Goal: Contribute content: Contribute content

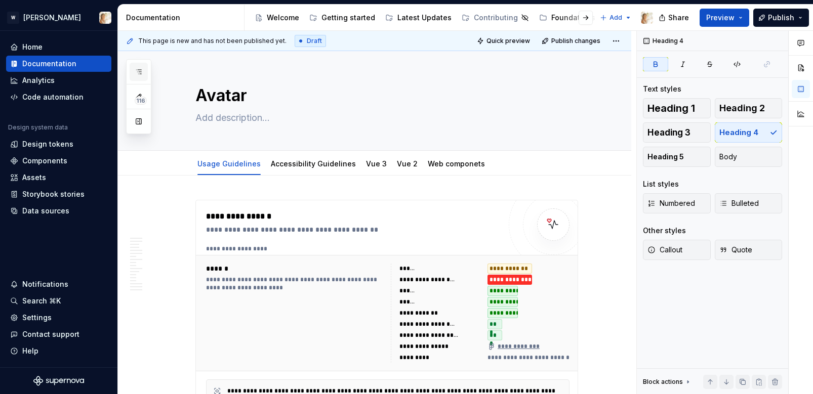
click at [139, 68] on icon "button" at bounding box center [139, 72] width 8 height 8
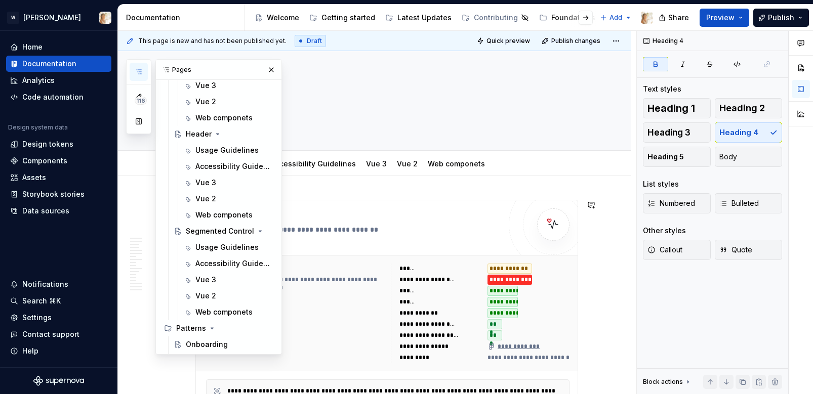
scroll to position [1451, 0]
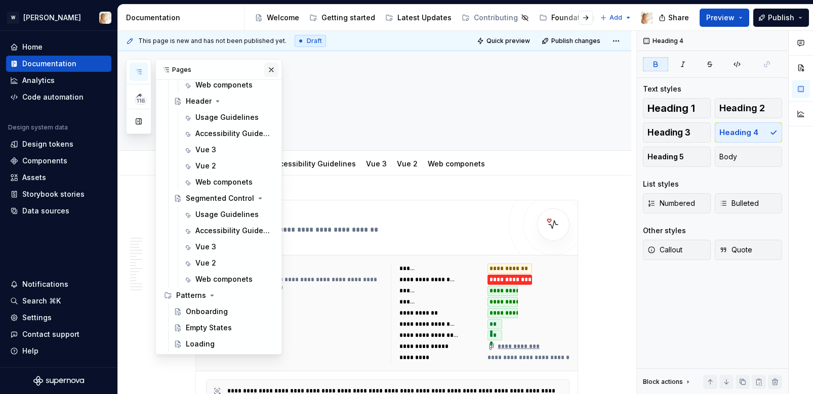
click at [269, 66] on button "button" at bounding box center [271, 70] width 14 height 14
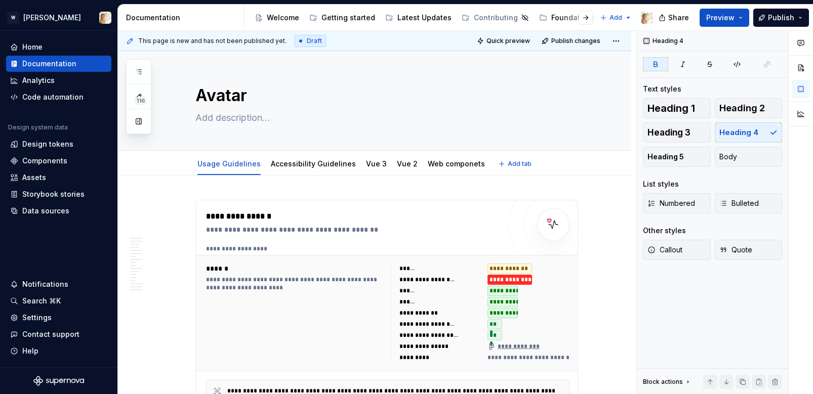
type textarea "*"
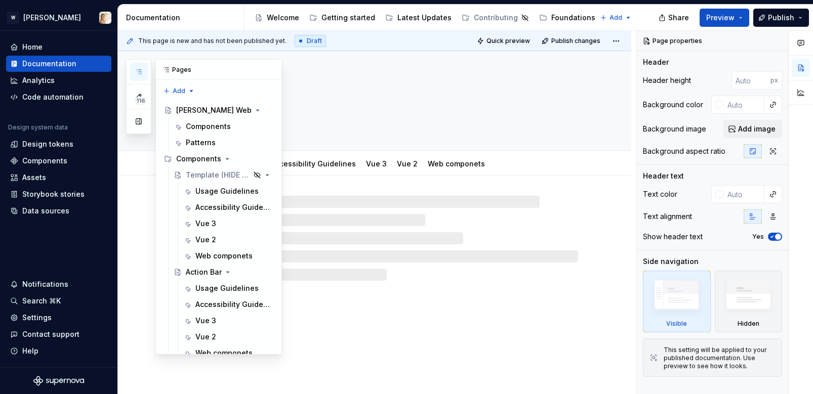
click at [136, 72] on icon "button" at bounding box center [139, 72] width 8 height 8
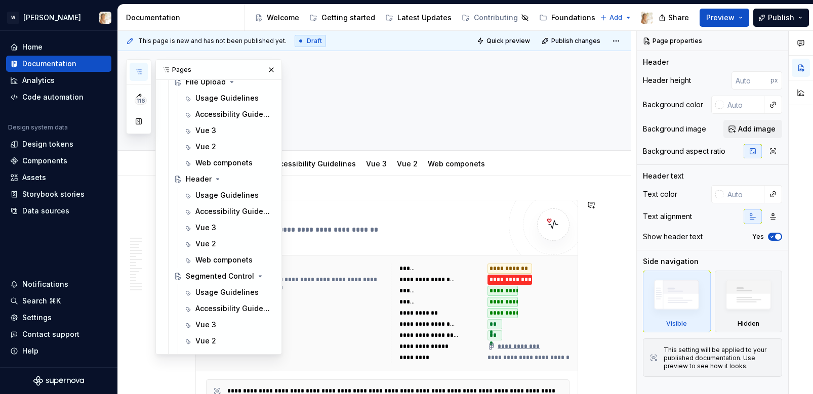
scroll to position [1451, 0]
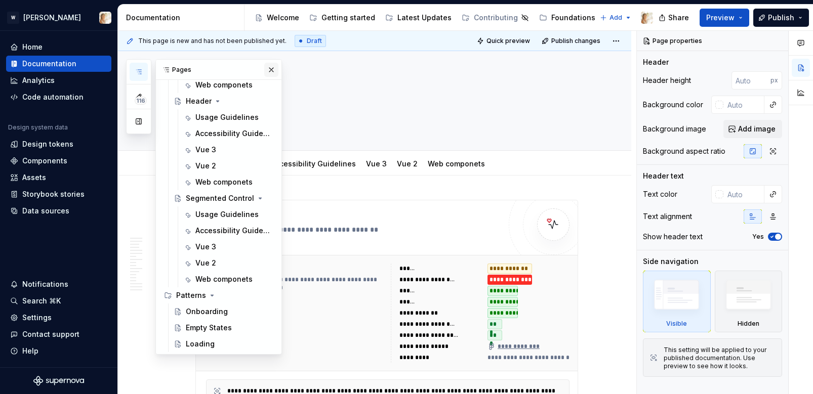
click at [270, 64] on button "button" at bounding box center [271, 70] width 14 height 14
click at [139, 70] on icon "button" at bounding box center [138, 72] width 5 height 4
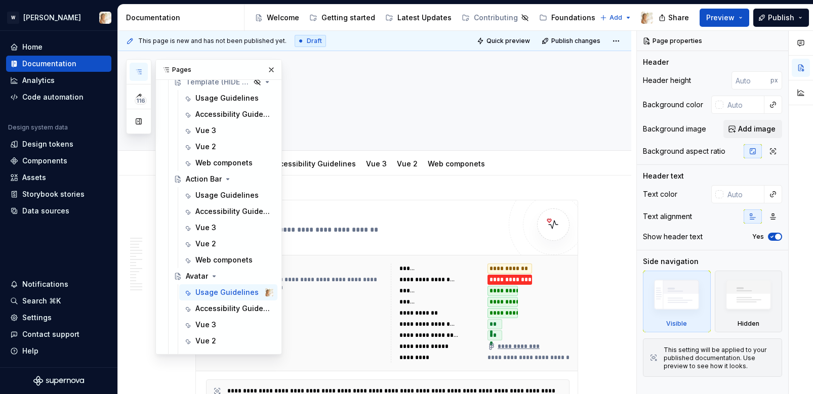
scroll to position [0, 0]
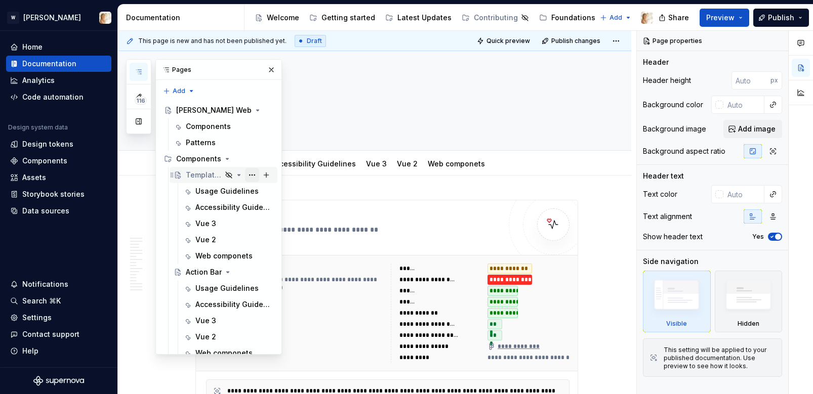
click at [252, 172] on button "Page tree" at bounding box center [252, 175] width 14 height 14
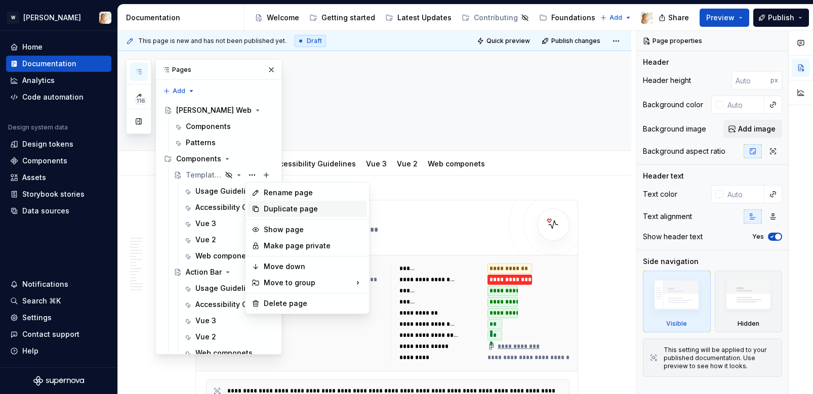
click at [280, 210] on div "Duplicate page" at bounding box center [313, 209] width 99 height 10
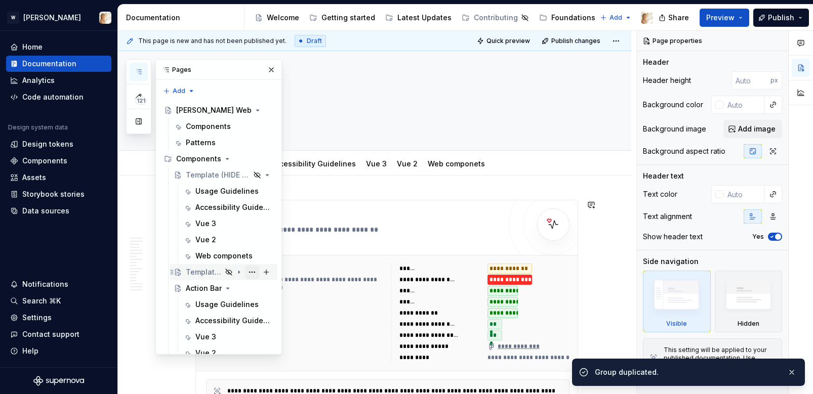
click at [254, 271] on button "Page tree" at bounding box center [252, 272] width 14 height 14
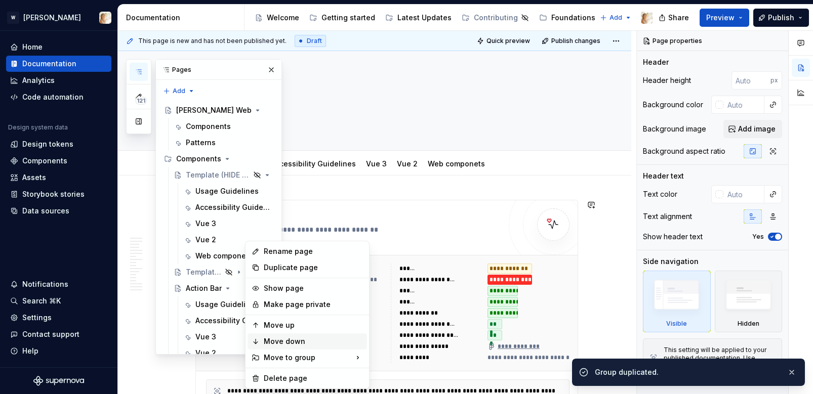
click at [275, 340] on div "Move down" at bounding box center [313, 342] width 99 height 10
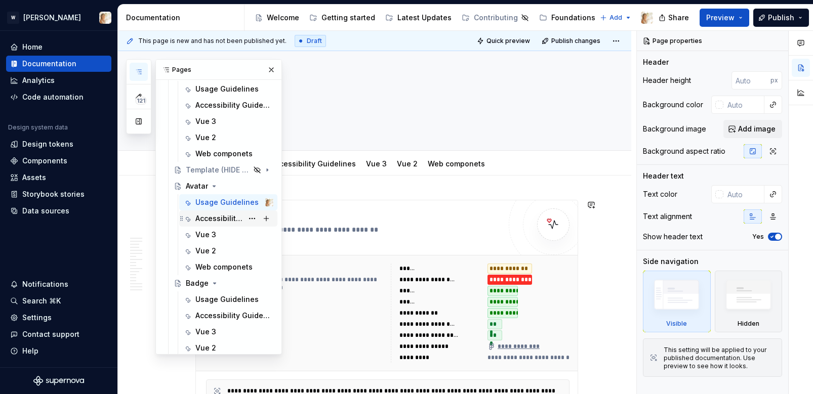
scroll to position [206, 0]
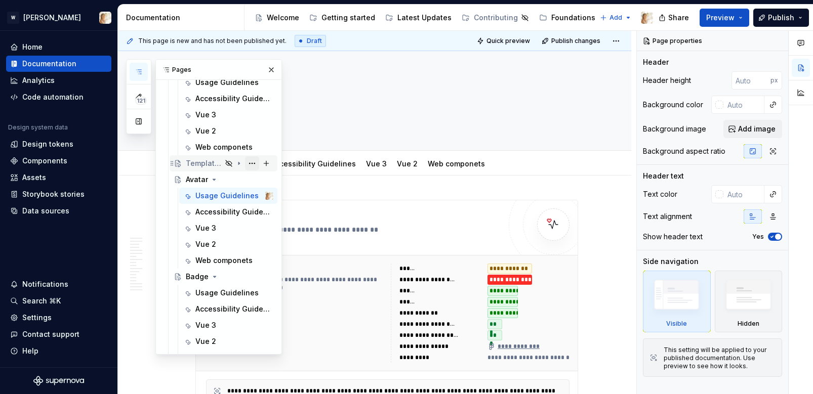
click at [250, 162] on button "Page tree" at bounding box center [252, 163] width 14 height 14
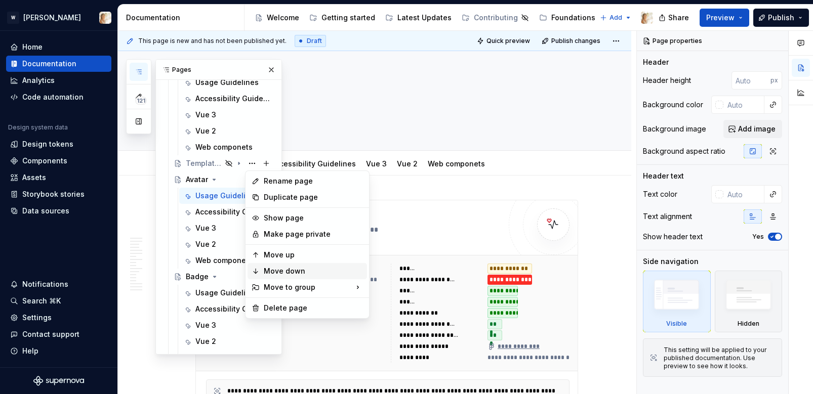
click at [277, 268] on div "Move down" at bounding box center [313, 271] width 99 height 10
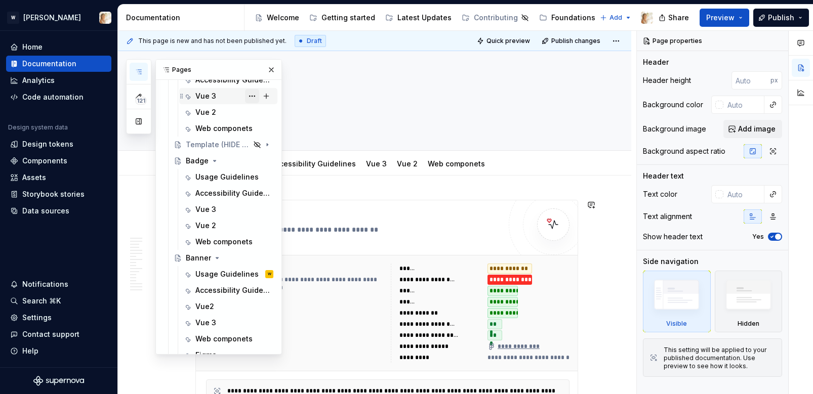
scroll to position [331, 0]
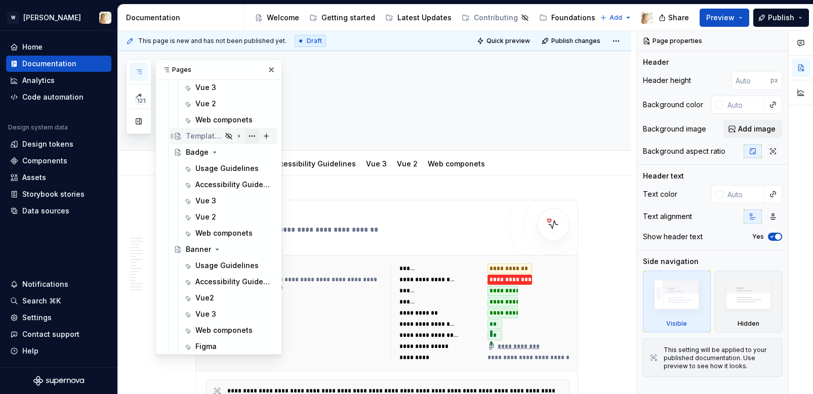
click at [250, 134] on button "Page tree" at bounding box center [252, 136] width 14 height 14
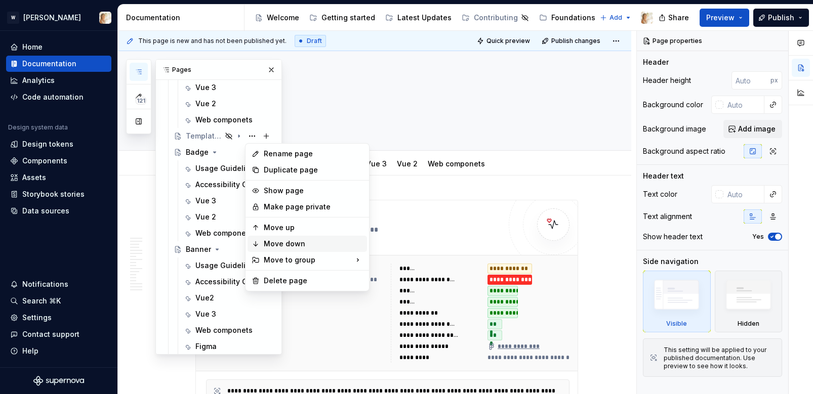
click at [281, 244] on div "Move down" at bounding box center [313, 244] width 99 height 10
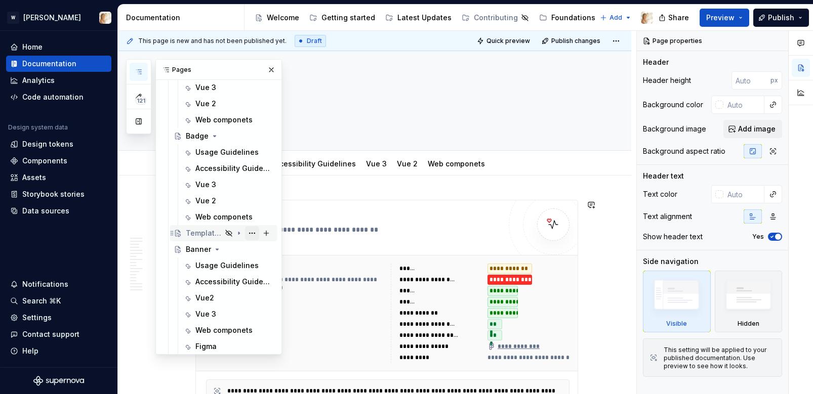
click at [248, 233] on button "Page tree" at bounding box center [252, 233] width 14 height 14
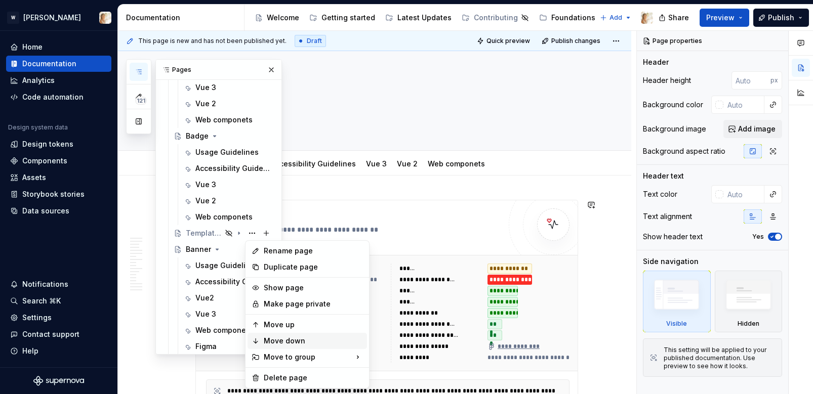
click at [278, 339] on div "Move down" at bounding box center [313, 341] width 99 height 10
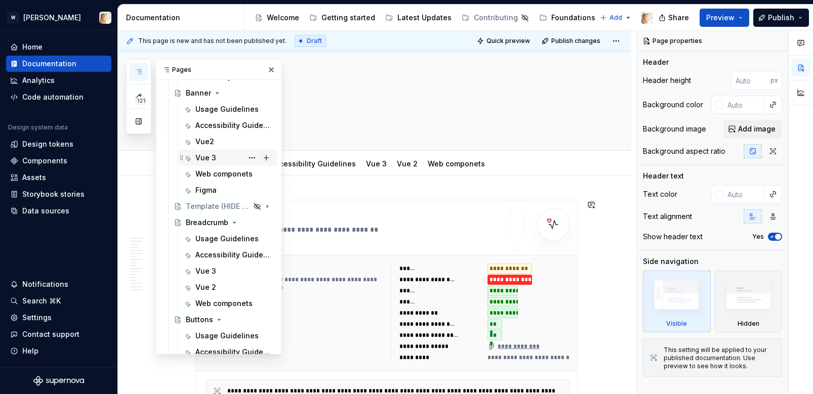
scroll to position [474, 0]
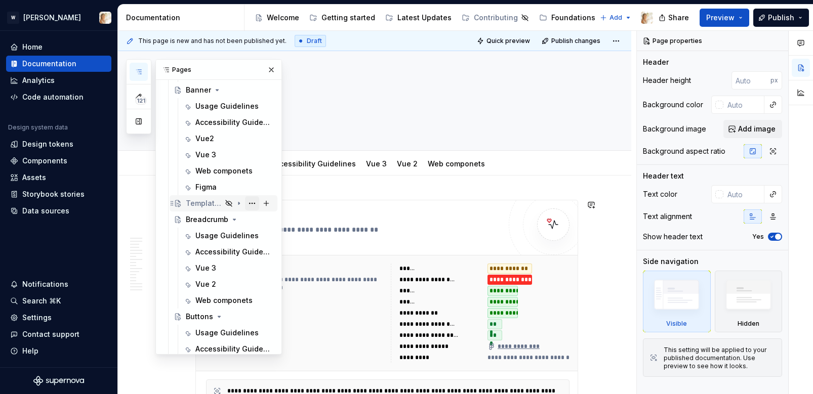
click at [253, 201] on button "Page tree" at bounding box center [252, 203] width 14 height 14
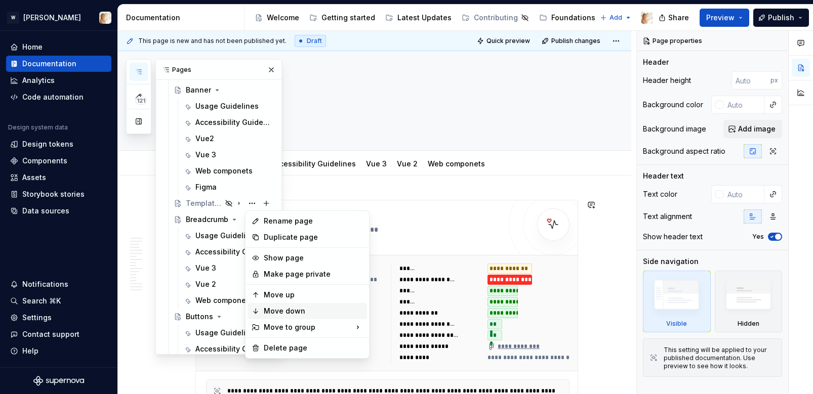
click at [276, 308] on div "Move down" at bounding box center [313, 311] width 99 height 10
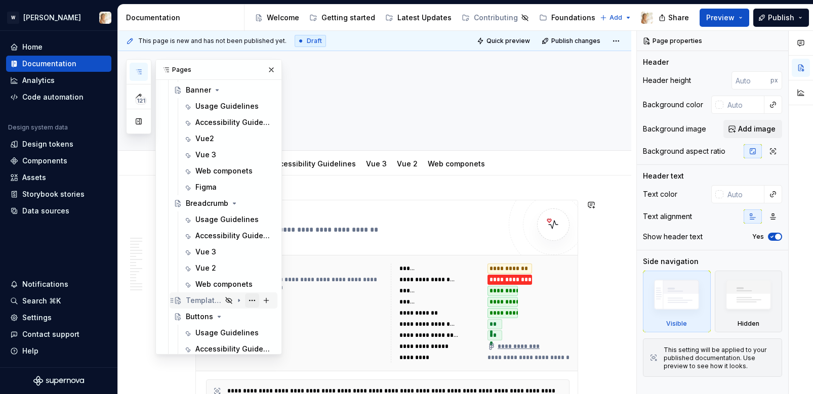
click at [254, 299] on button "Page tree" at bounding box center [252, 301] width 14 height 14
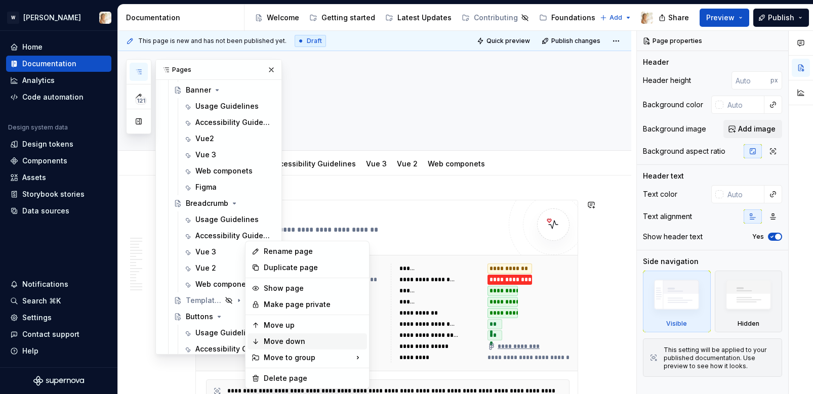
click at [271, 342] on div "Move down" at bounding box center [313, 342] width 99 height 10
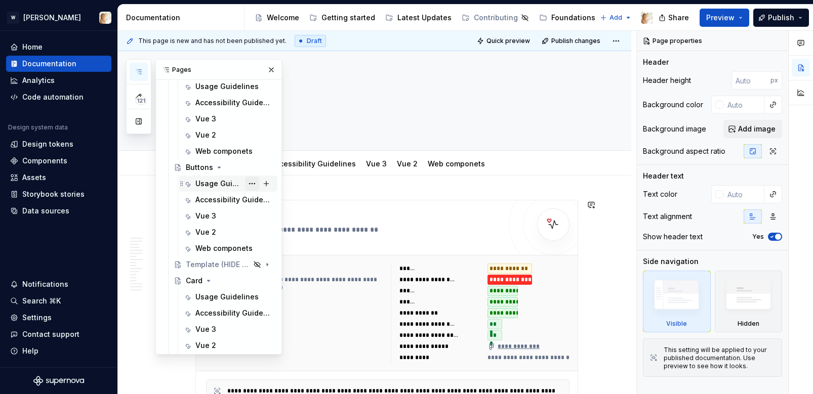
scroll to position [625, 0]
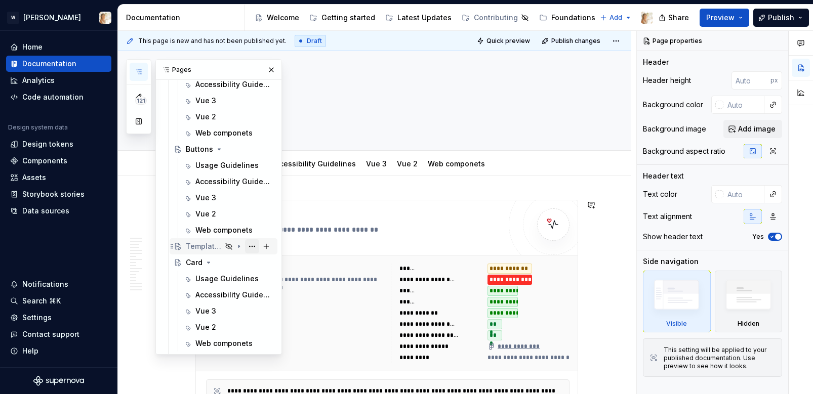
click at [248, 245] on button "Page tree" at bounding box center [252, 246] width 14 height 14
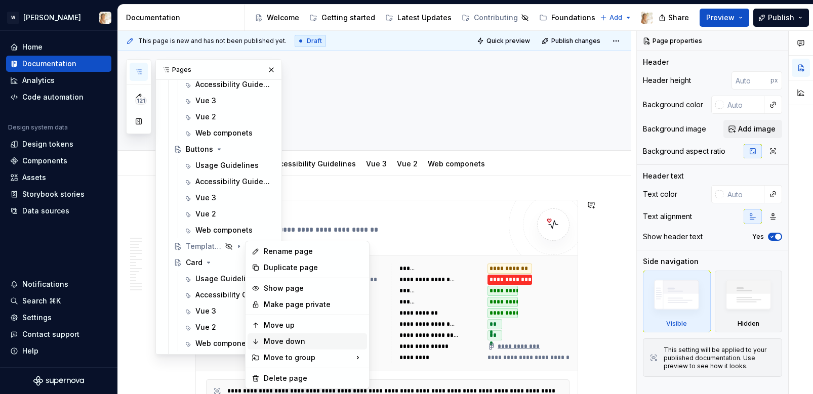
click at [275, 342] on div "Move down" at bounding box center [313, 342] width 99 height 10
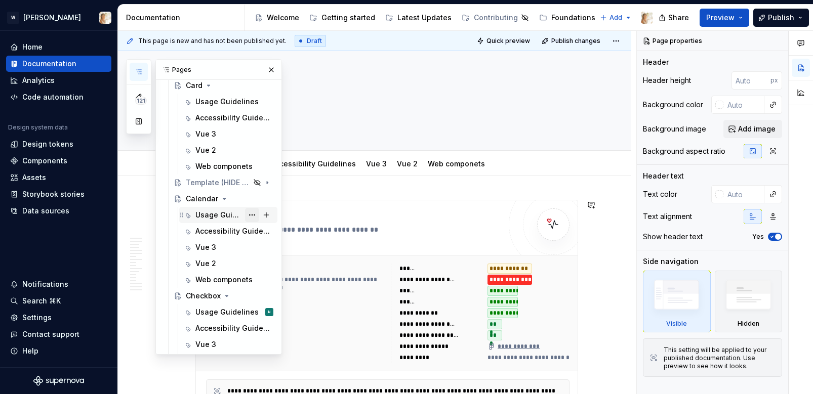
scroll to position [789, 0]
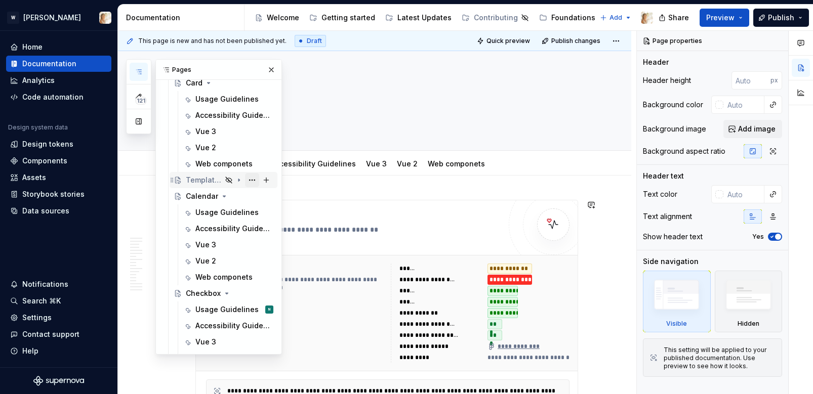
click at [252, 179] on button "Page tree" at bounding box center [252, 180] width 14 height 14
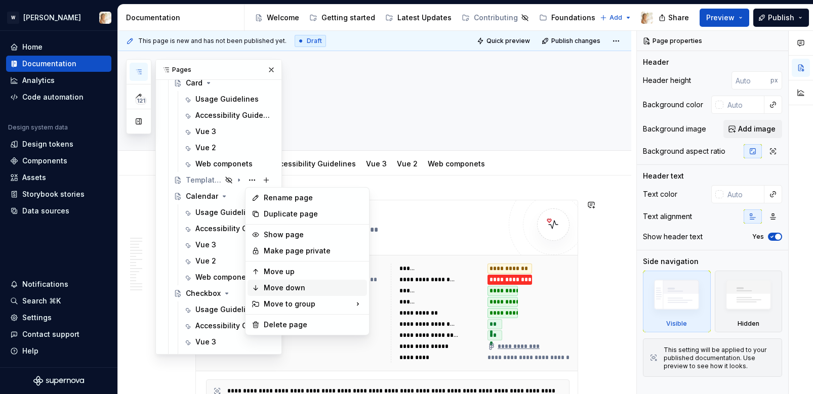
click at [276, 282] on div "Move down" at bounding box center [307, 288] width 119 height 16
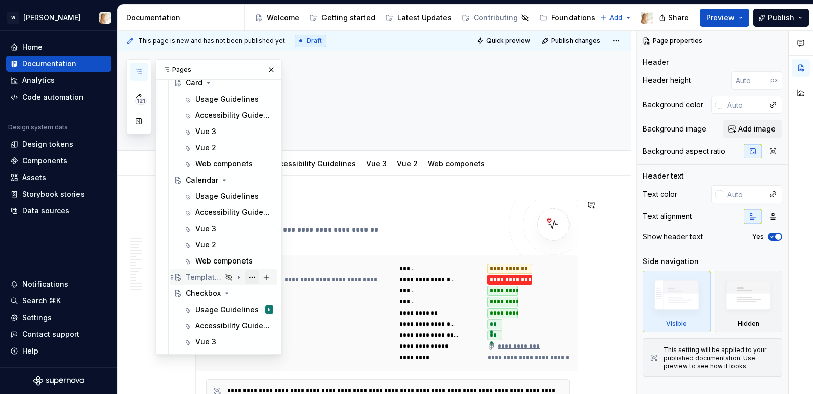
click at [251, 277] on button "Page tree" at bounding box center [252, 277] width 14 height 14
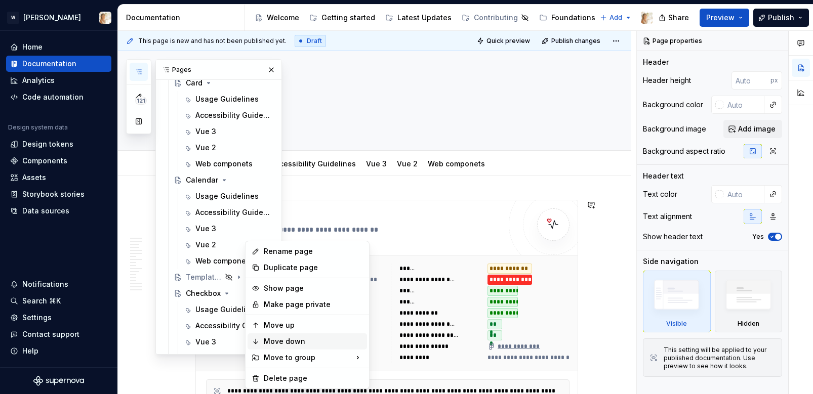
click at [269, 334] on div "Move down" at bounding box center [307, 342] width 119 height 16
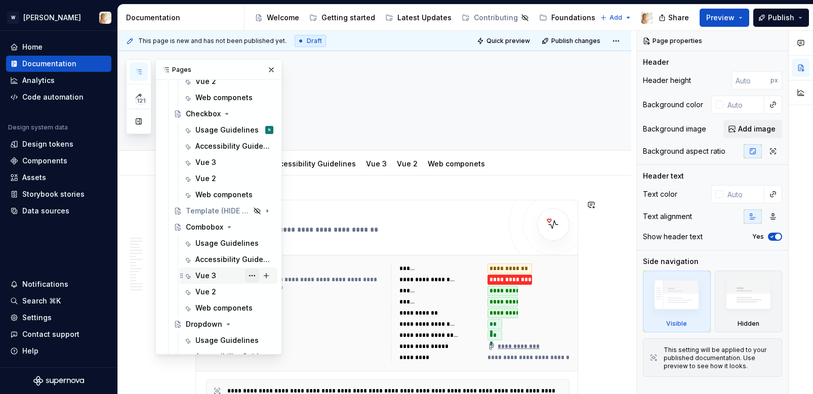
scroll to position [954, 0]
click at [251, 208] on button "Page tree" at bounding box center [252, 209] width 14 height 14
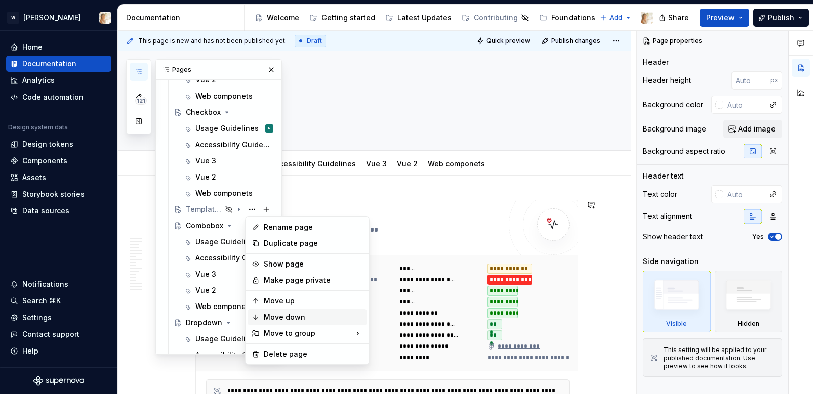
click at [274, 315] on div "Move down" at bounding box center [313, 317] width 99 height 10
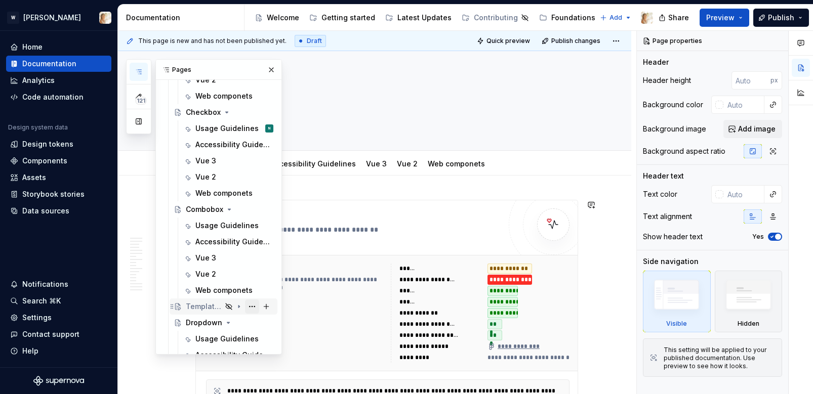
click at [251, 305] on button "Page tree" at bounding box center [252, 307] width 14 height 14
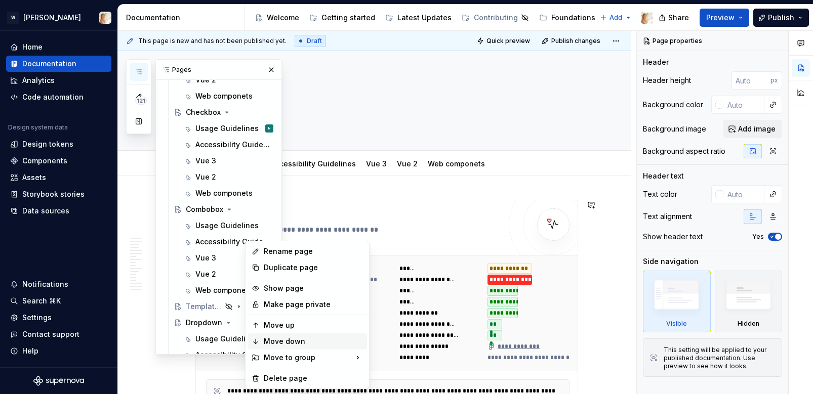
click at [274, 340] on div "Move down" at bounding box center [313, 342] width 99 height 10
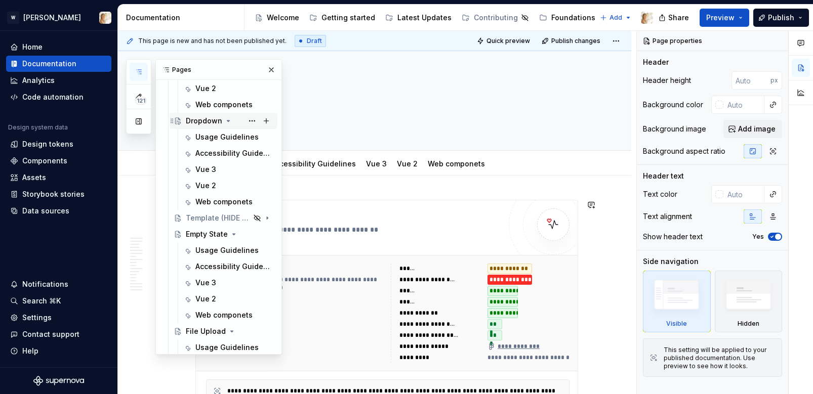
scroll to position [1172, 0]
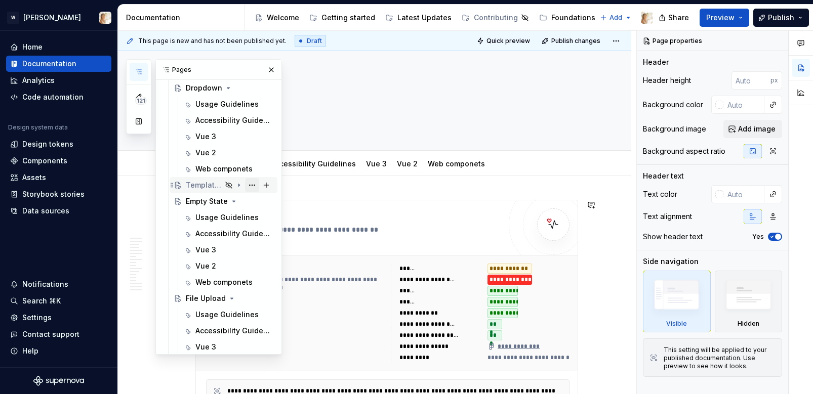
click at [251, 185] on button "Page tree" at bounding box center [252, 185] width 14 height 14
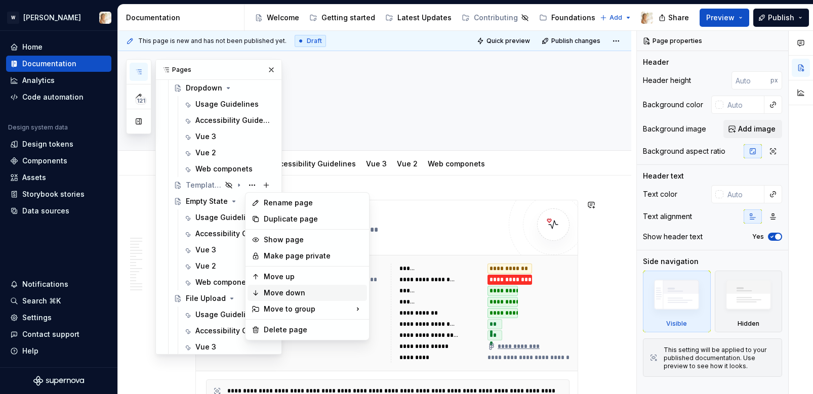
click at [271, 290] on div "Move down" at bounding box center [313, 293] width 99 height 10
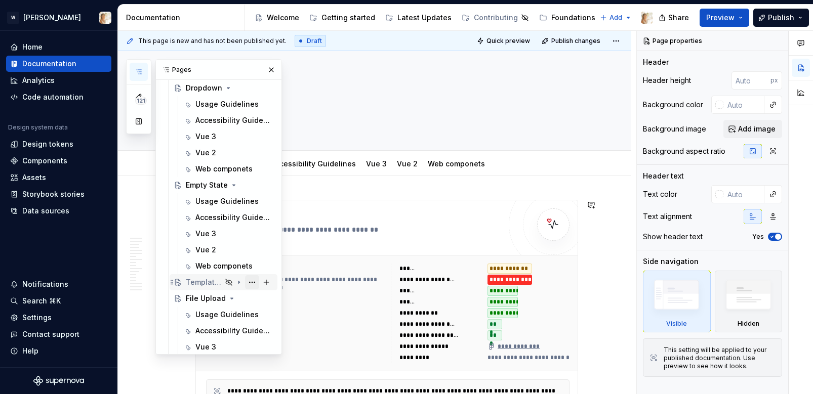
click at [251, 281] on button "Page tree" at bounding box center [252, 282] width 14 height 14
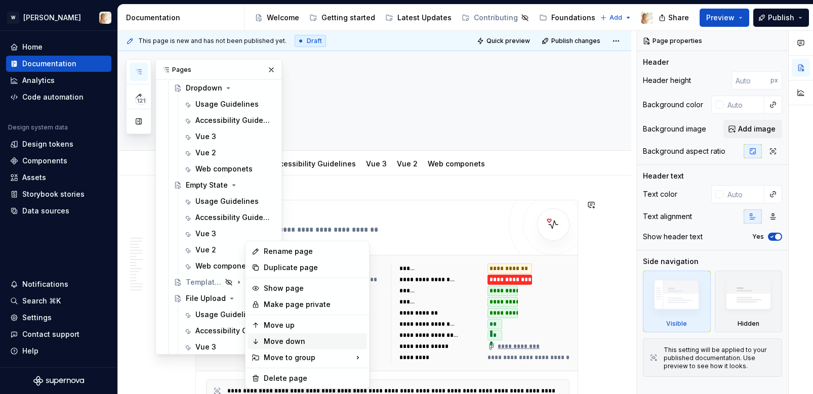
click at [272, 339] on div "Move down" at bounding box center [313, 342] width 99 height 10
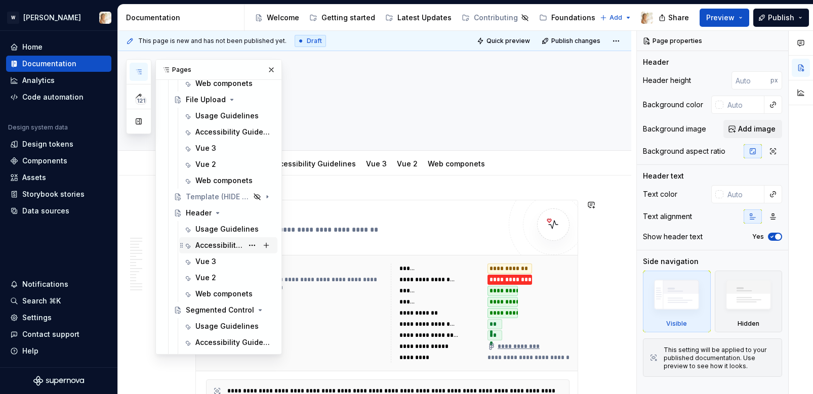
scroll to position [1360, 0]
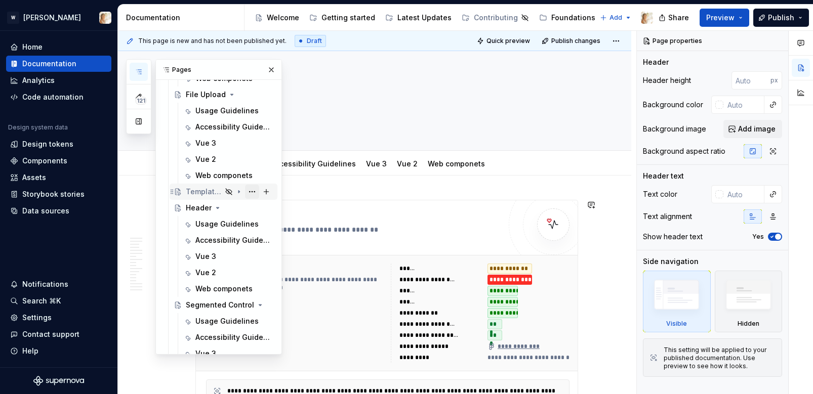
click at [248, 192] on button "Page tree" at bounding box center [252, 192] width 14 height 14
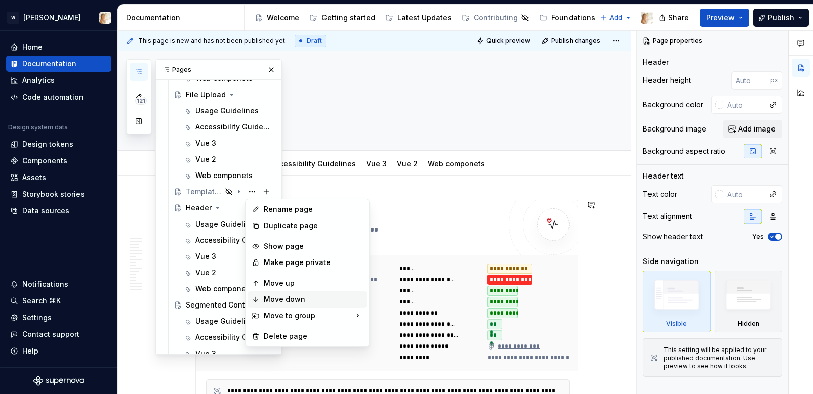
click at [272, 294] on div "Move down" at bounding box center [307, 300] width 119 height 16
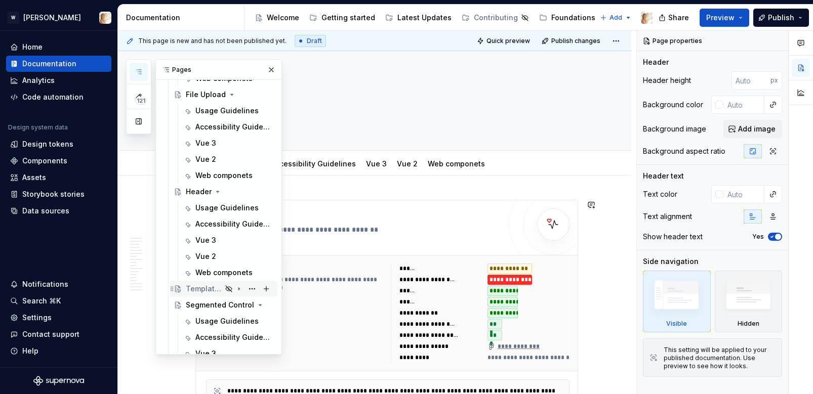
click at [199, 288] on div "Template (HIDE FROM PUBLISHING)" at bounding box center [204, 289] width 36 height 10
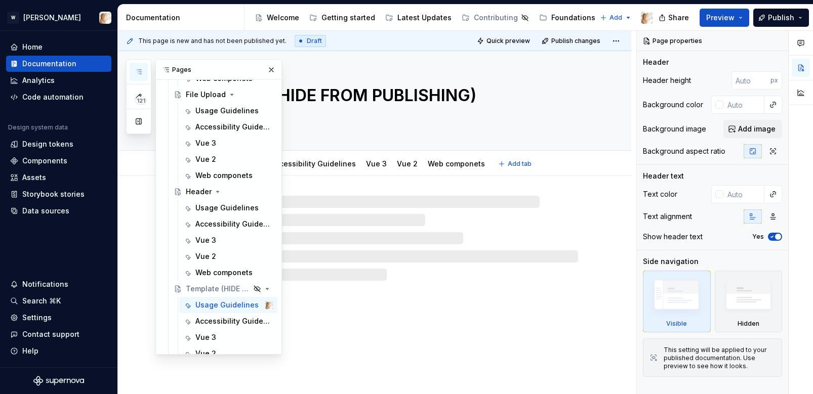
click at [374, 90] on textarea "Template (HIDE FROM PUBLISHING)" at bounding box center [384, 96] width 383 height 24
type textarea "*"
type textarea "I"
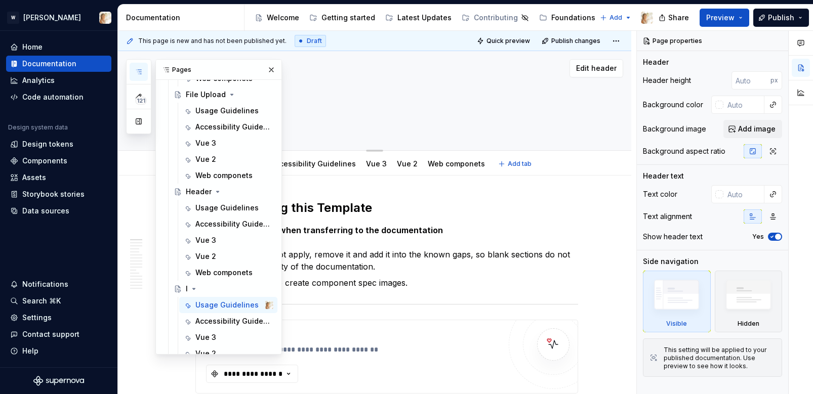
type textarea "*"
type textarea "Ic"
type textarea "*"
type textarea "Ico"
type textarea "*"
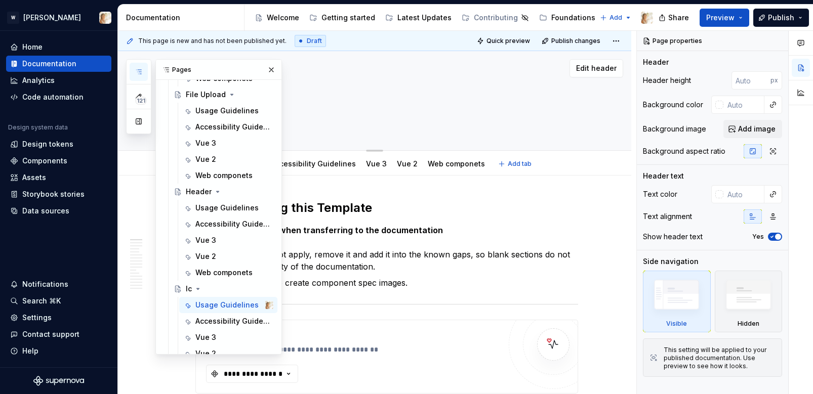
type textarea "Icon"
type textarea "*"
type textarea "Icon"
type textarea "*"
type textarea "Icon b"
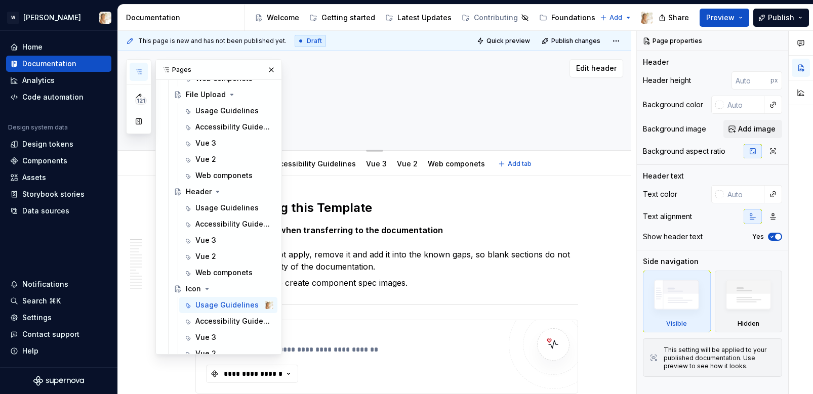
type textarea "*"
type textarea "Icon bu"
type textarea "*"
type textarea "Icon but"
type textarea "*"
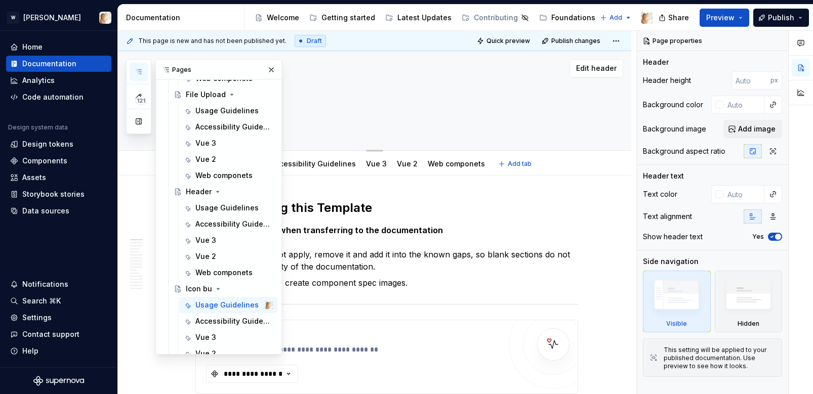
type textarea "Icon butt"
type textarea "*"
type textarea "Icon butto"
type textarea "*"
type textarea "Icon button"
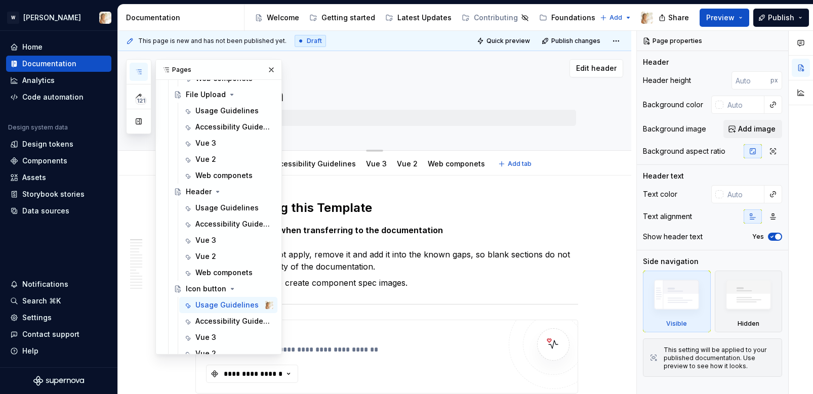
type textarea "*"
type textarea "Icon button"
click at [391, 109] on div "Icon button" at bounding box center [386, 100] width 383 height 99
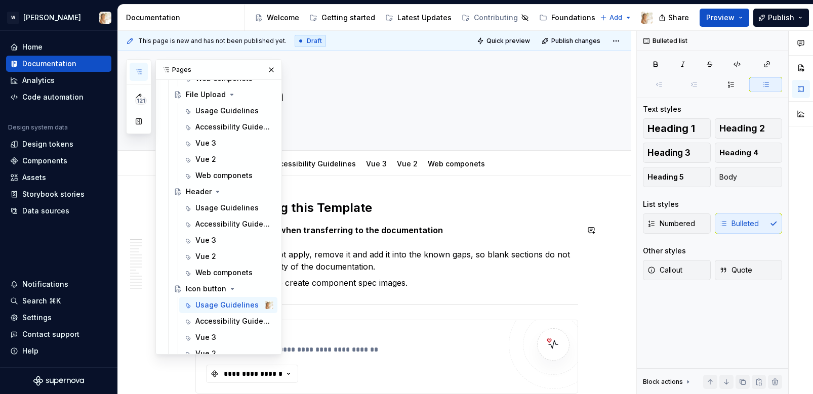
click at [270, 71] on button "button" at bounding box center [271, 70] width 14 height 14
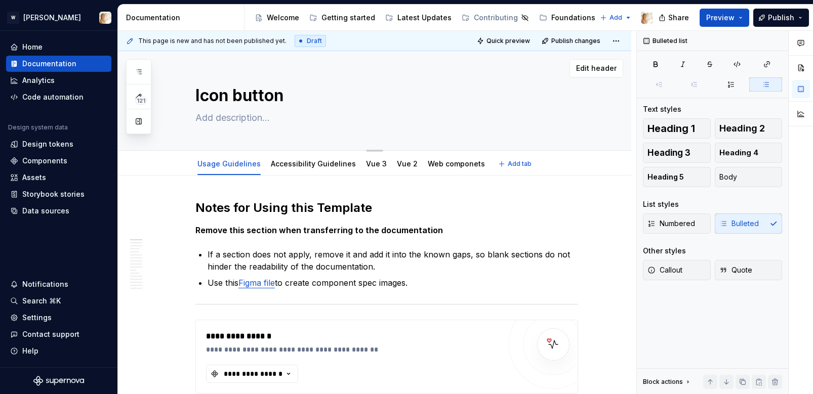
click at [249, 124] on textarea at bounding box center [384, 118] width 383 height 16
paste textarea "This component is used to display supplementary actions in the interface, eithe…"
type textarea "*"
type textarea "This component is used to display supplementary actions in the interface, eithe…"
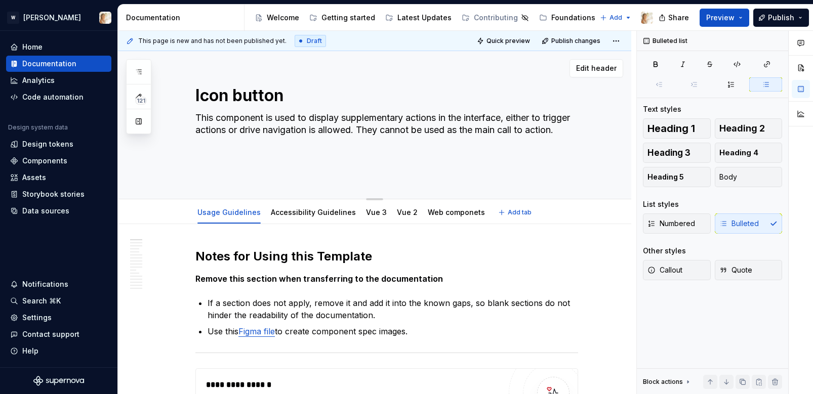
type textarea "*"
type textarea "This component is used to display supplementary actions in the interface, eithe…"
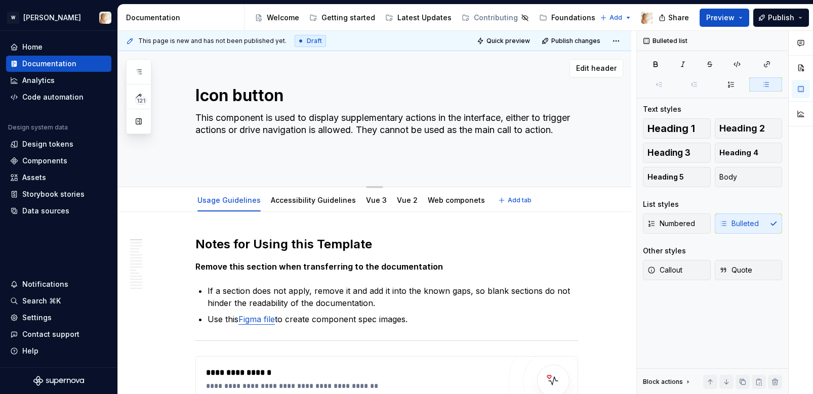
type textarea "*"
type textarea "This component is used to display supplementary actions in the interface, eithe…"
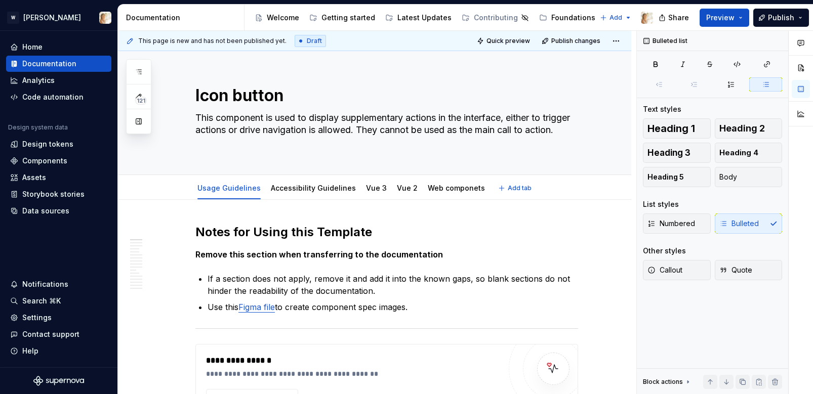
type textarea "*"
type textarea "This component is used to display supplementary actions in the interface, eithe…"
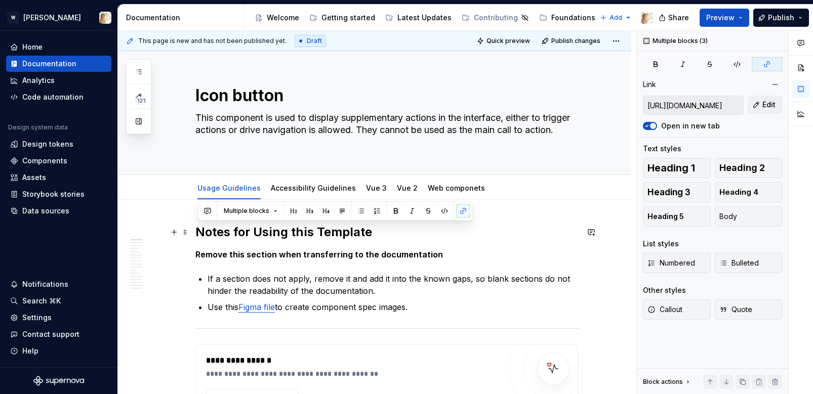
drag, startPoint x: 407, startPoint y: 327, endPoint x: 199, endPoint y: 233, distance: 227.5
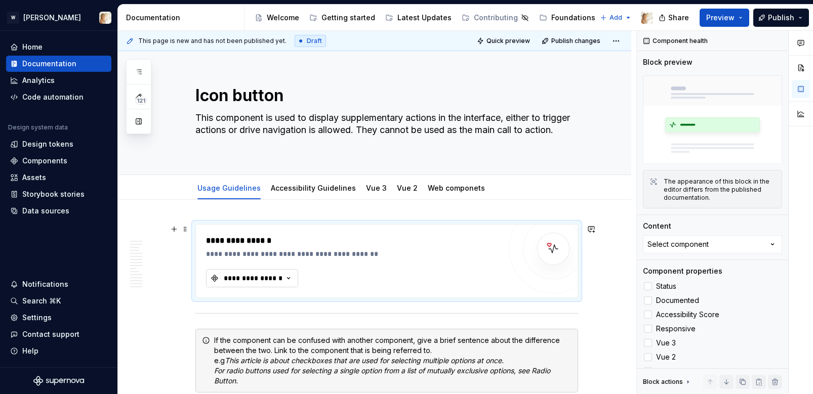
click at [260, 276] on div "**********" at bounding box center [253, 278] width 61 height 10
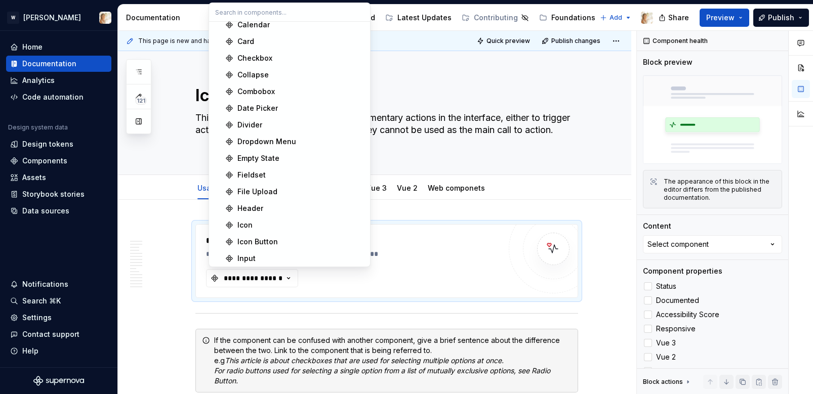
scroll to position [145, 0]
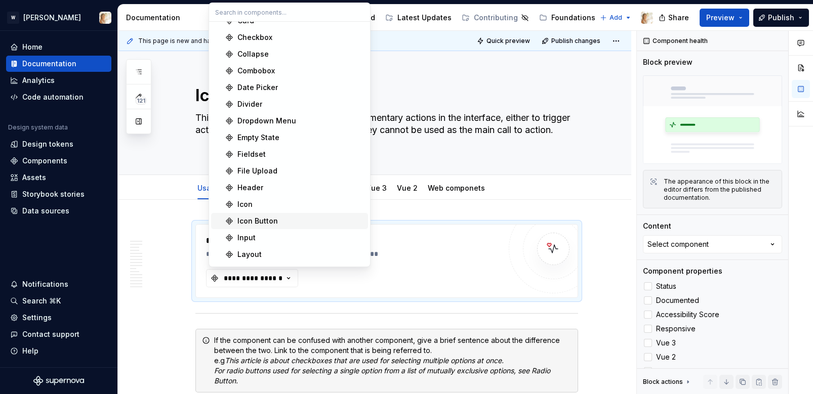
click at [256, 218] on div "Icon Button" at bounding box center [257, 221] width 40 height 10
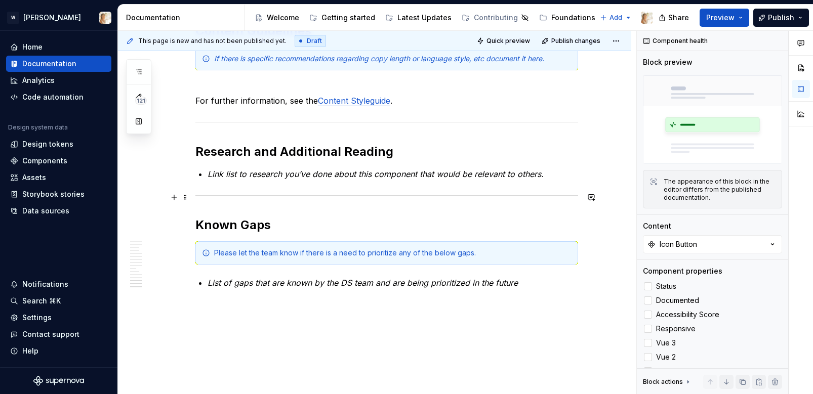
scroll to position [2621, 0]
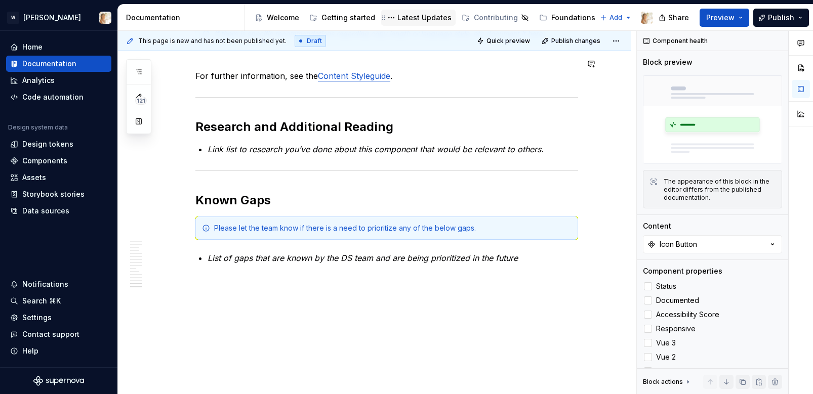
type textarea "*"
click at [347, 196] on h2 "Known Gaps" at bounding box center [386, 200] width 383 height 16
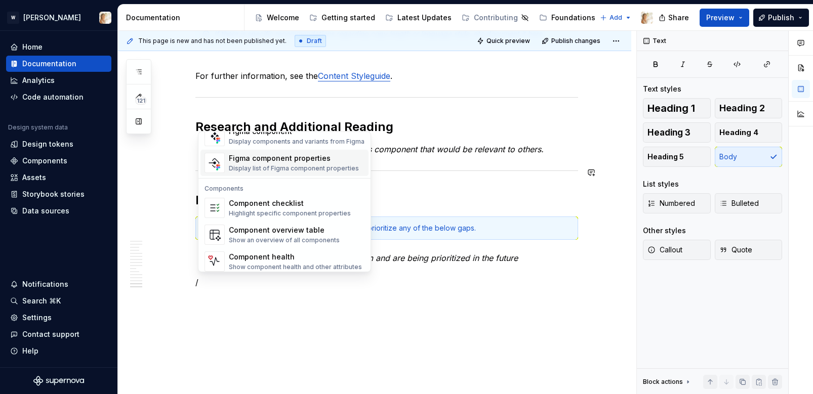
scroll to position [1008, 0]
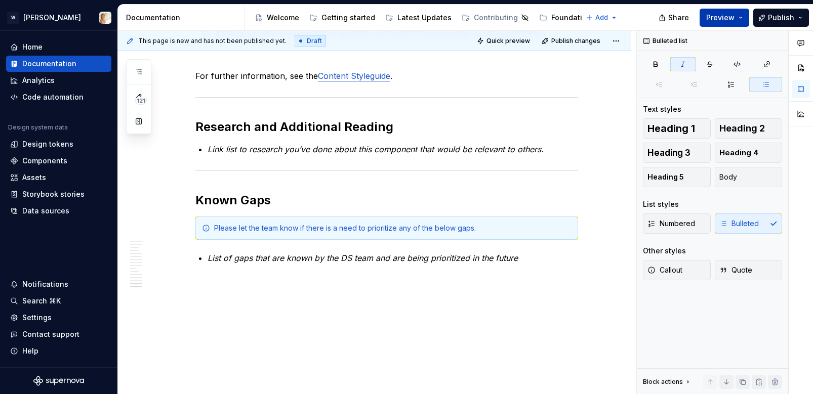
type textarea "*"
